Goal: Task Accomplishment & Management: Use online tool/utility

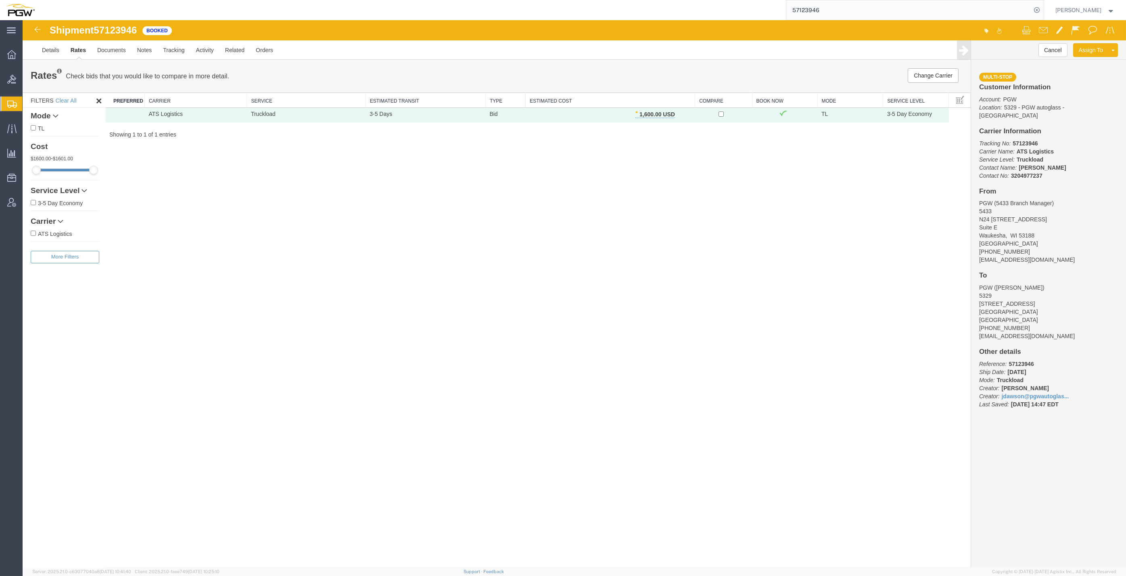
click at [838, 11] on input "57123946" at bounding box center [909, 9] width 245 height 19
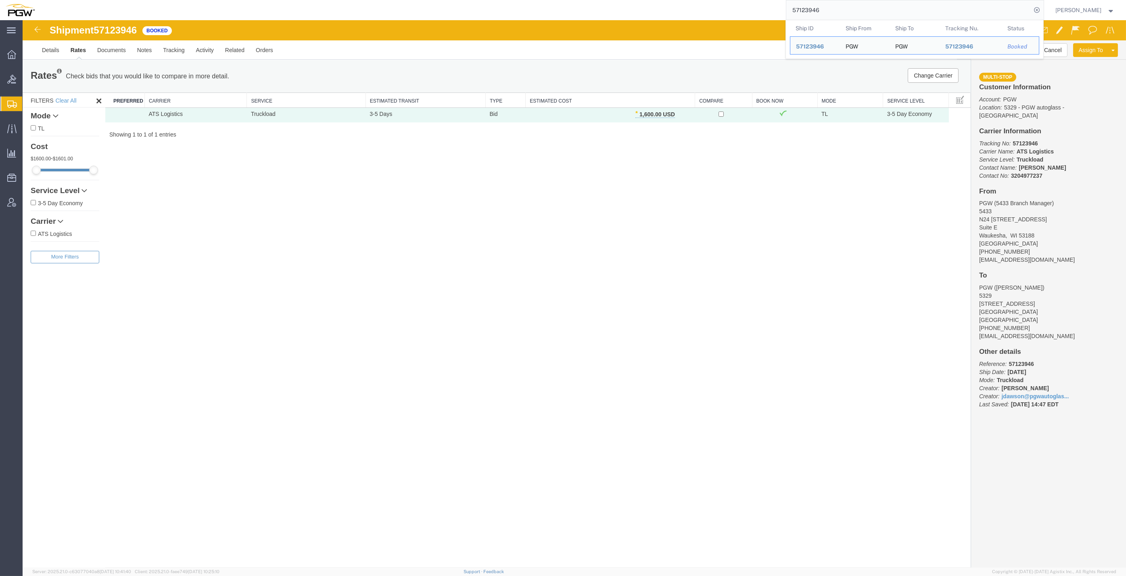
drag, startPoint x: 842, startPoint y: 10, endPoint x: 572, endPoint y: -24, distance: 271.8
click at [572, 0] on html "main_menu Created with Sketch. Collapse Menu Overview Bids Shipments Shipment M…" at bounding box center [563, 288] width 1126 height 576
paste input "2605"
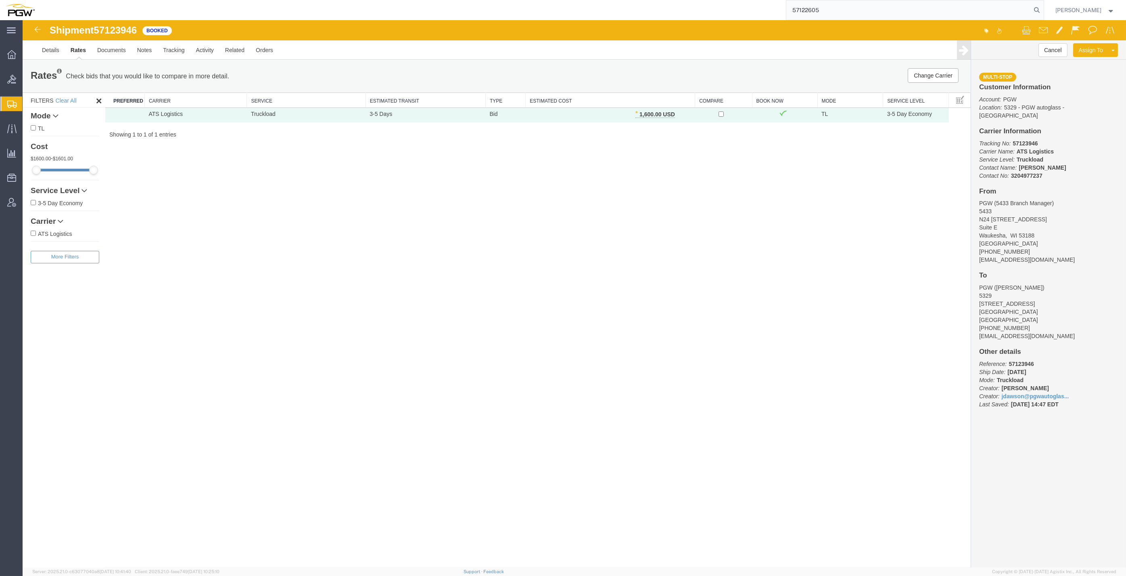
type input "57122605"
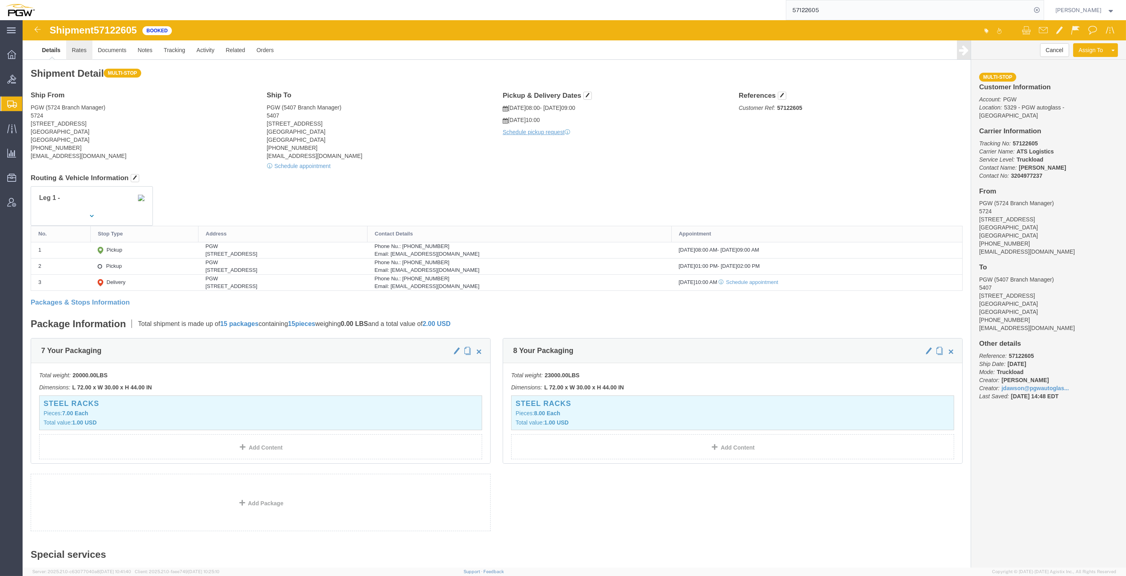
click link "Rates"
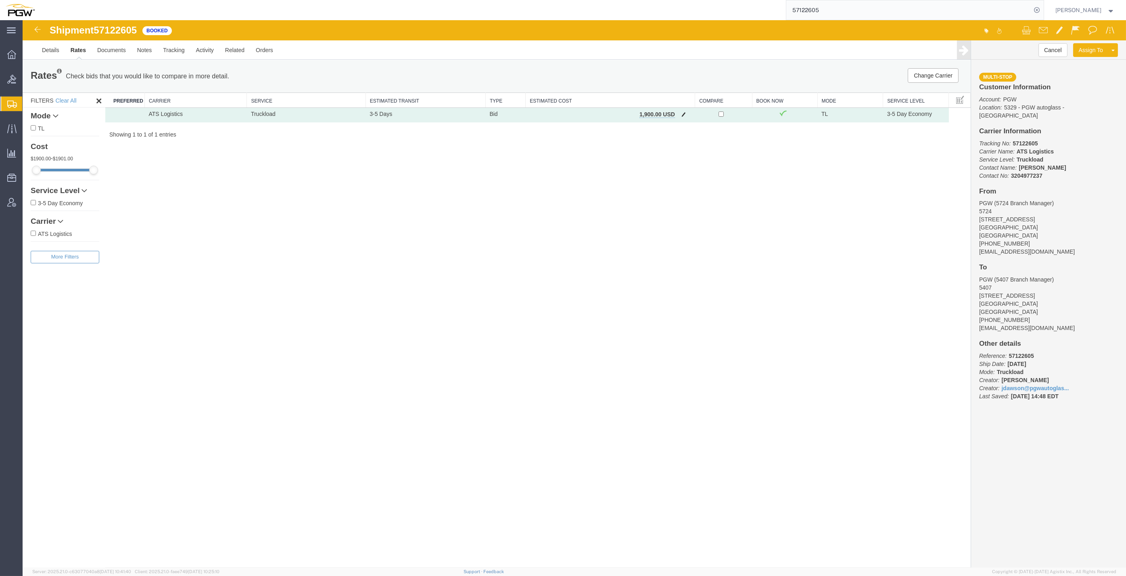
click at [685, 115] on span "button" at bounding box center [684, 114] width 4 height 6
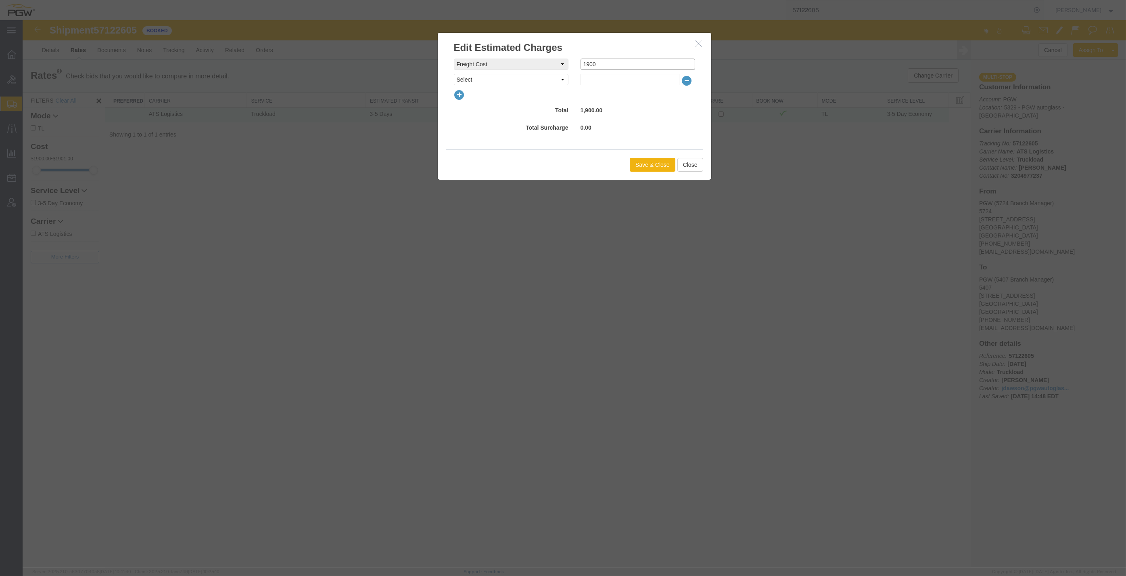
click at [537, 61] on div "freightCost Select AES Filing Accessorial Delivery Charge Additional Invoice De…" at bounding box center [574, 64] width 253 height 11
type input "2100"
click at [644, 163] on button "Save & Close" at bounding box center [653, 165] width 46 height 14
